Goal: Information Seeking & Learning: Learn about a topic

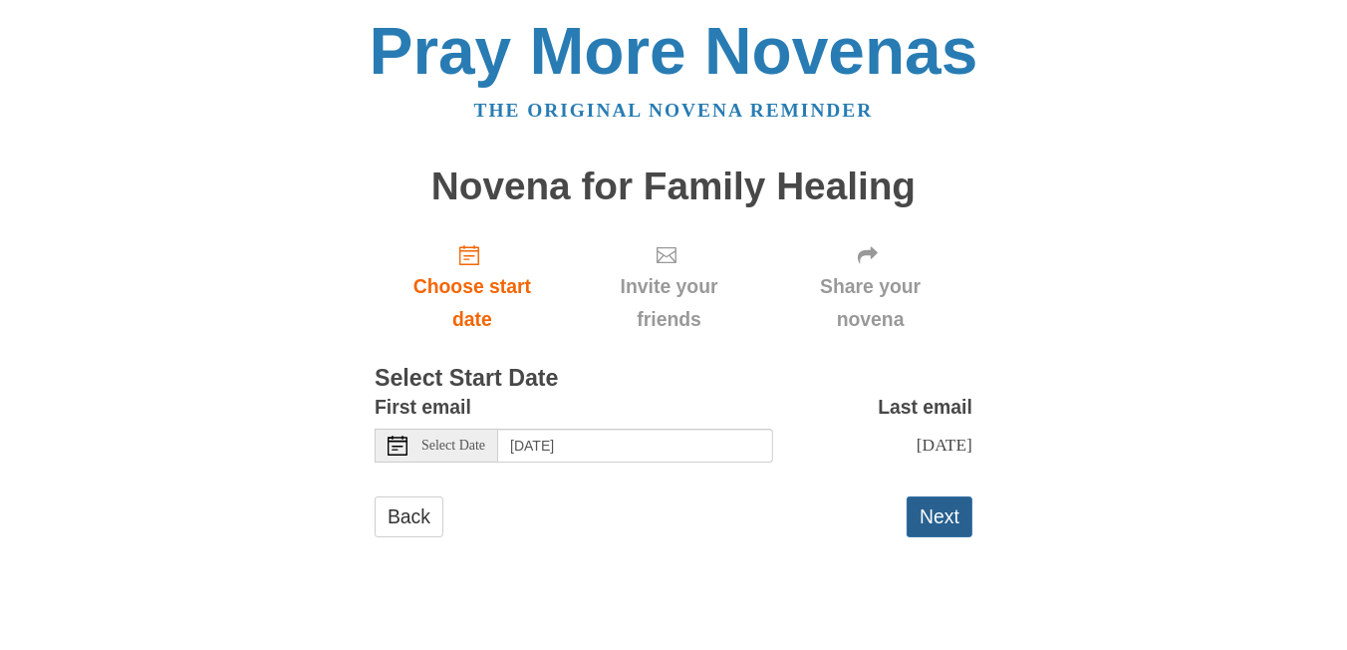
click at [944, 528] on button "Next" at bounding box center [940, 516] width 66 height 41
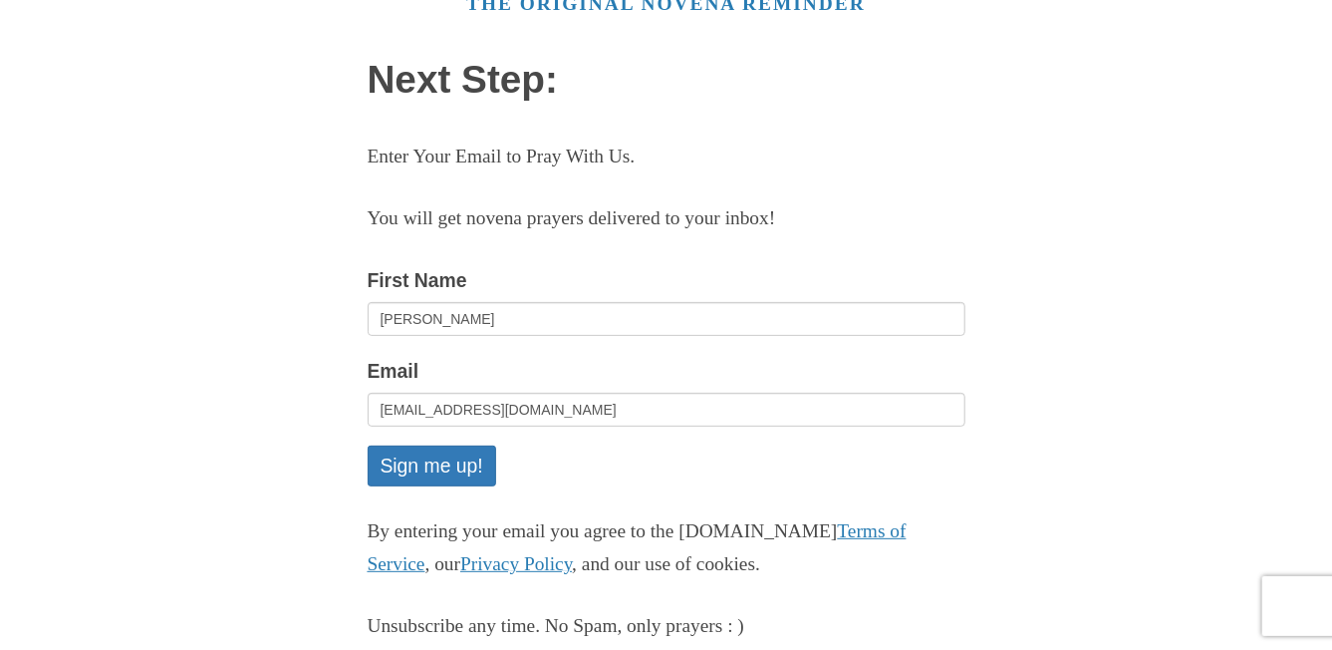
scroll to position [241, 0]
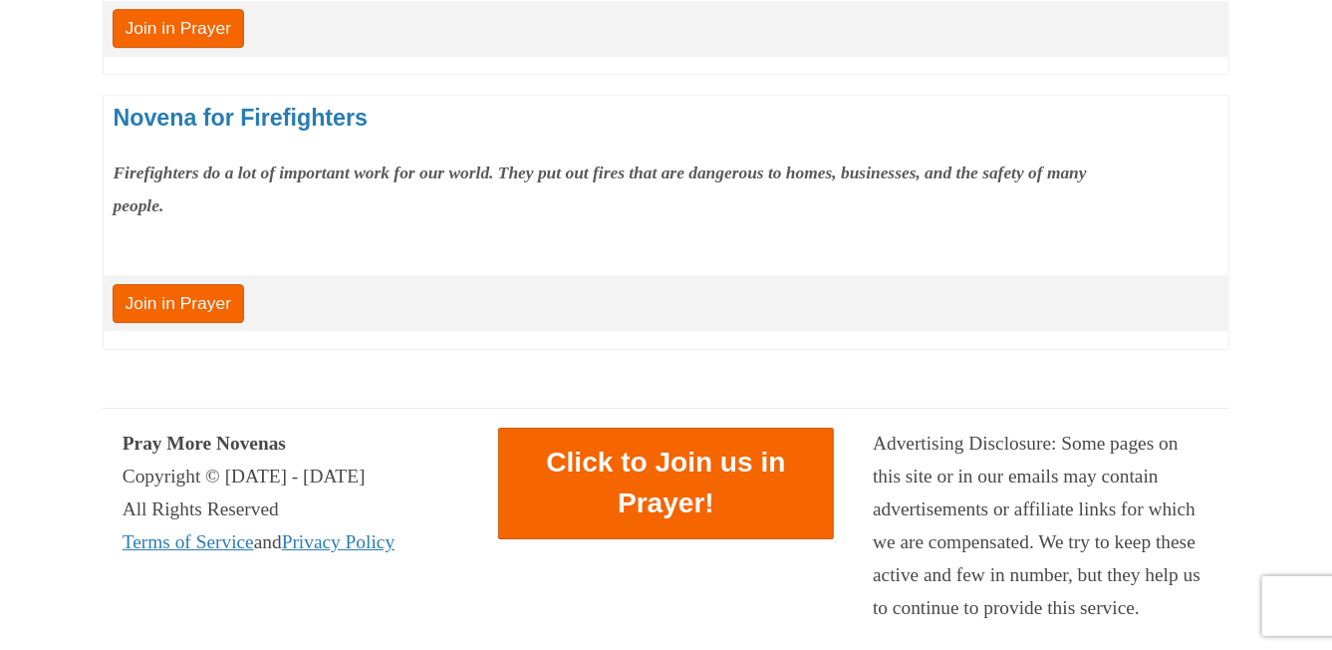
scroll to position [3222, 0]
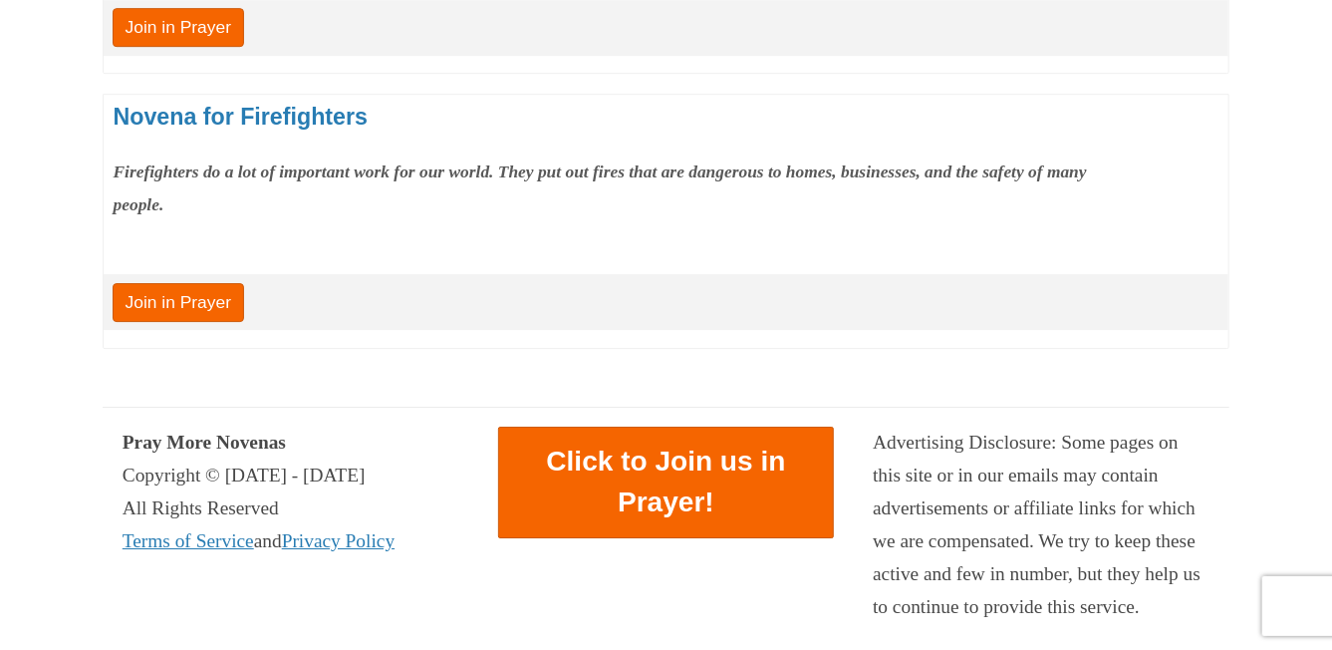
scroll to position [1794, 0]
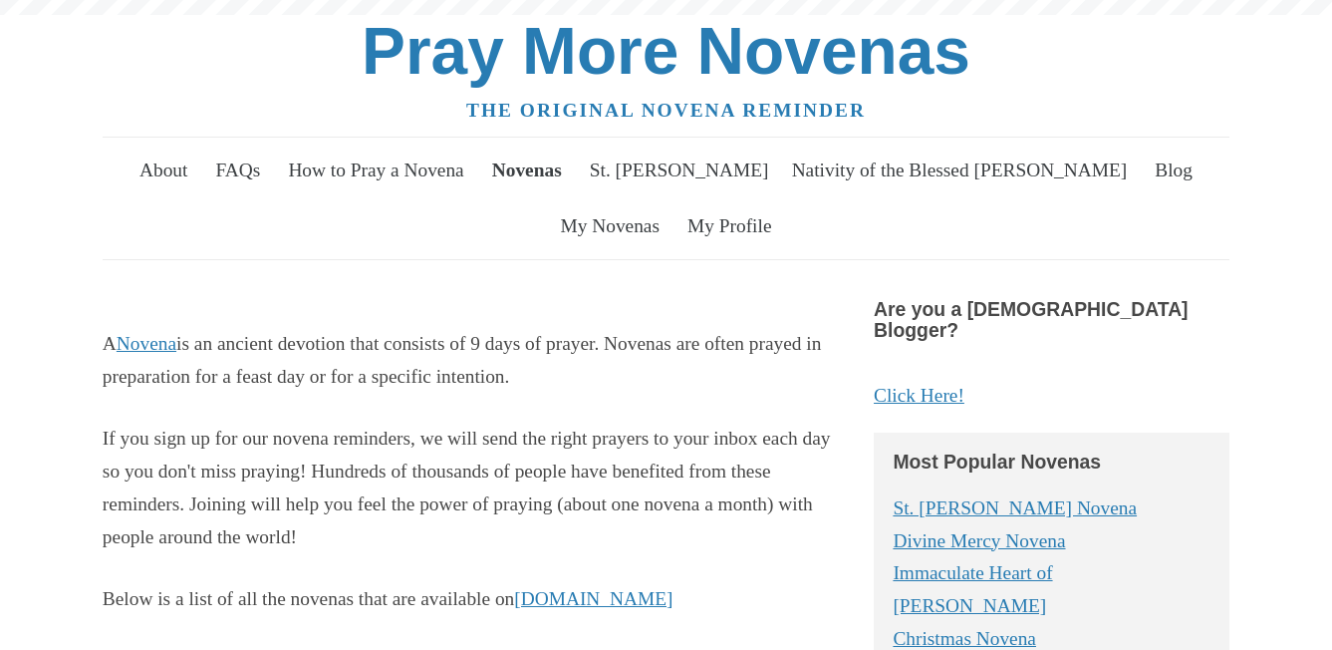
scroll to position [419, 0]
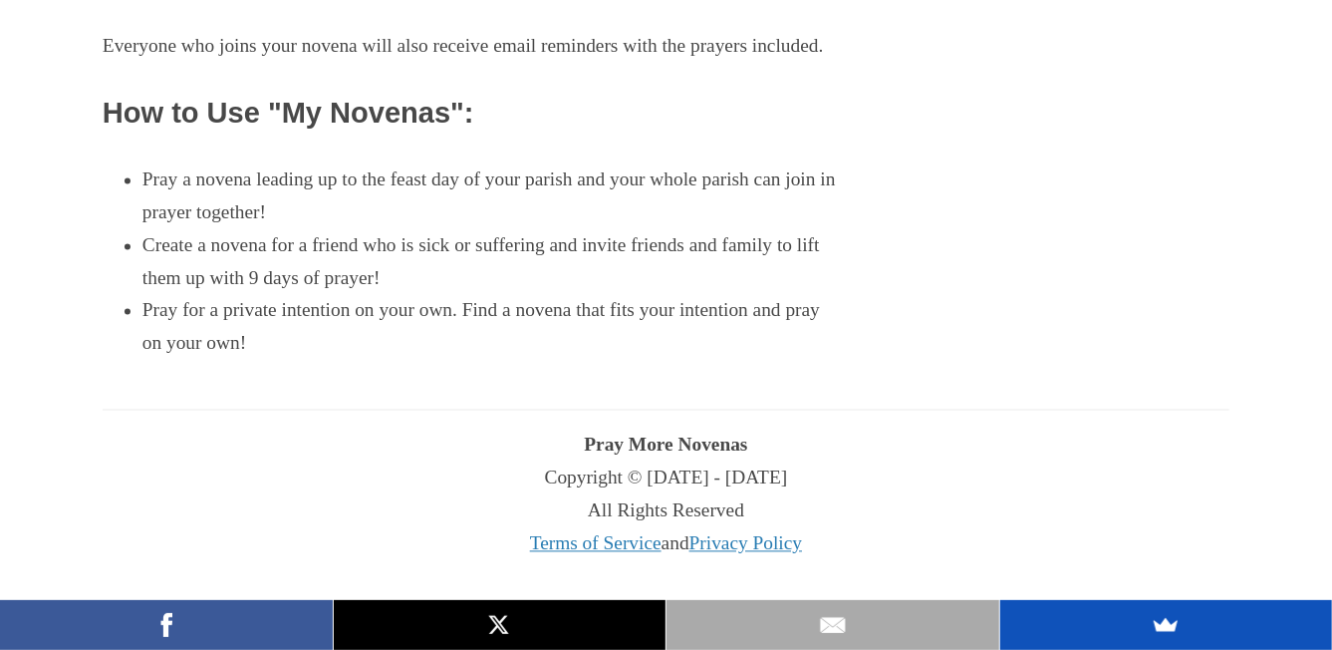
scroll to position [1813, 0]
drag, startPoint x: 968, startPoint y: 308, endPoint x: 948, endPoint y: 325, distance: 26.2
